Goal: Obtain resource: Download file/media

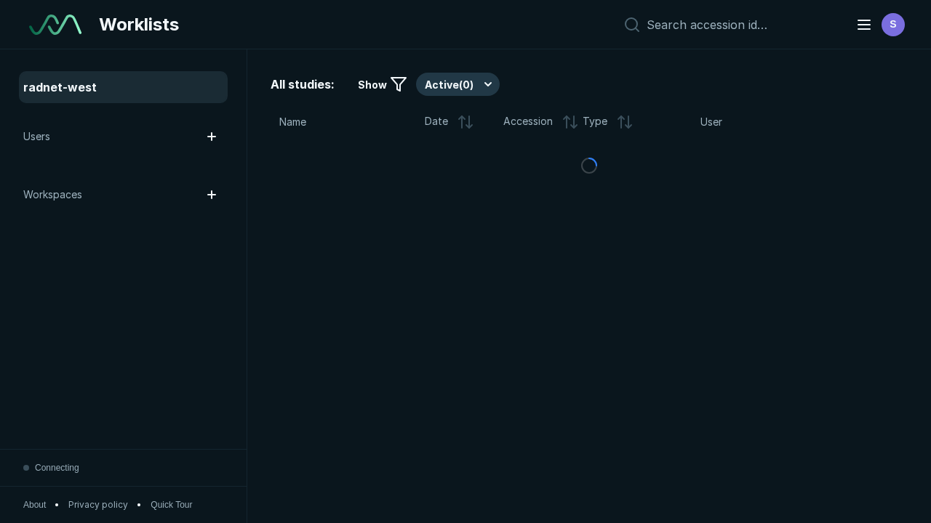
scroll to position [3970, 6056]
